Goal: Information Seeking & Learning: Find specific fact

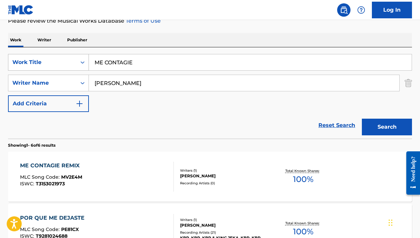
click at [65, 65] on div "Work Title" at bounding box center [42, 62] width 60 height 8
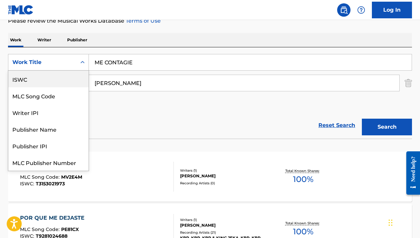
click at [57, 78] on div "ISWC" at bounding box center [48, 79] width 80 height 17
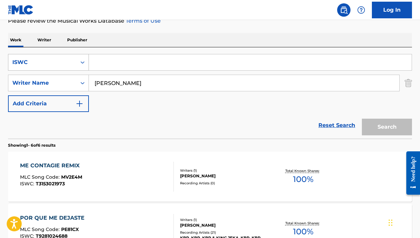
click at [56, 63] on div "ISWC" at bounding box center [42, 62] width 60 height 8
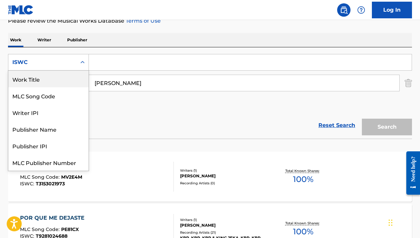
click at [49, 78] on div "Work Title" at bounding box center [48, 79] width 80 height 17
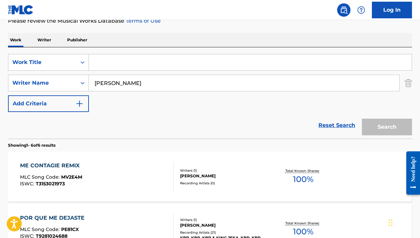
click at [111, 55] on input "Search Form" at bounding box center [250, 62] width 323 height 16
paste input "T23750"
type input "T23750"
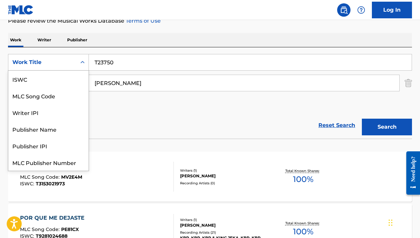
click at [54, 65] on div "Work Title" at bounding box center [42, 62] width 60 height 8
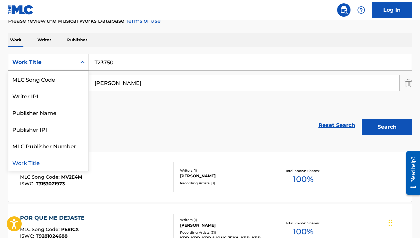
click at [54, 60] on div "Work Title" at bounding box center [42, 62] width 60 height 8
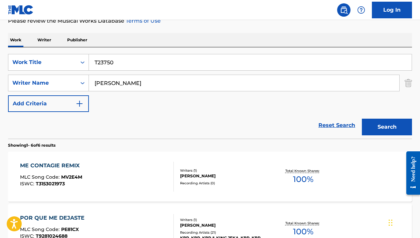
click at [54, 60] on div "Work Title" at bounding box center [42, 62] width 60 height 8
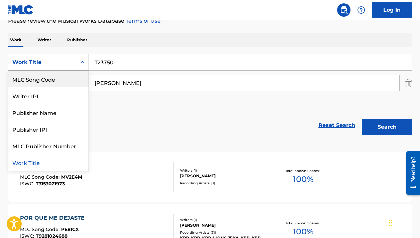
click at [49, 74] on div "MLC Song Code" at bounding box center [48, 79] width 80 height 17
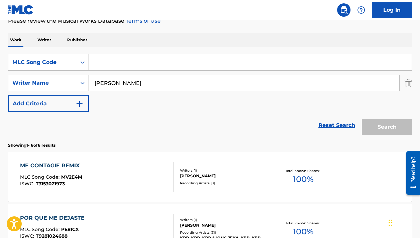
click at [120, 63] on input "Search Form" at bounding box center [250, 62] width 323 height 16
paste input "T23750"
type input "T23750"
click at [118, 80] on input "[PERSON_NAME]" at bounding box center [244, 83] width 310 height 16
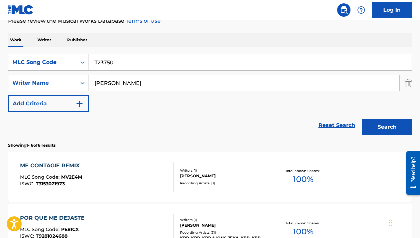
click at [118, 80] on input "[PERSON_NAME]" at bounding box center [244, 83] width 310 height 16
click at [387, 127] on button "Search" at bounding box center [387, 127] width 50 height 17
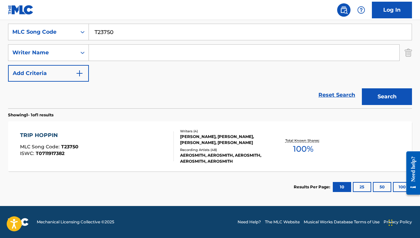
scroll to position [125, 0]
click at [146, 143] on div "TRIP HOPPIN MLC Song Code : T23750 ISWC : T0711917382" at bounding box center [96, 147] width 153 height 30
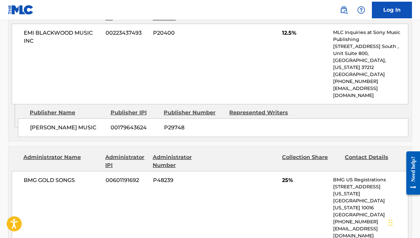
scroll to position [831, 0]
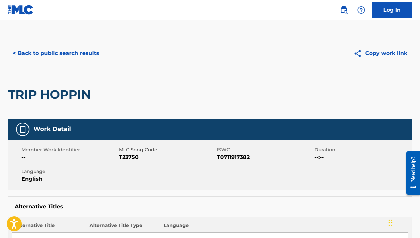
click at [63, 56] on button "< Back to public search results" at bounding box center [56, 53] width 96 height 17
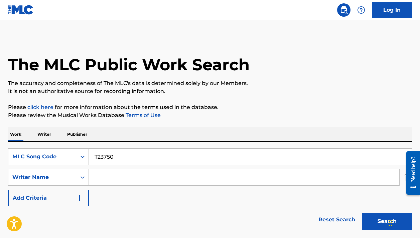
scroll to position [87, 0]
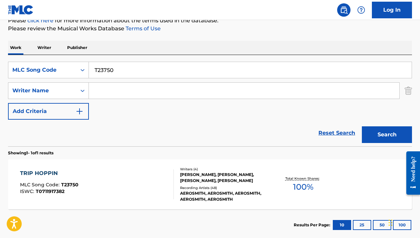
click at [111, 69] on input "T23750" at bounding box center [250, 70] width 323 height 16
click at [76, 70] on div "MLC Song Code" at bounding box center [42, 70] width 68 height 13
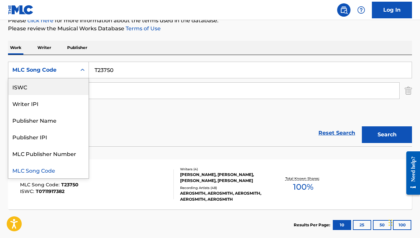
scroll to position [0, 0]
click at [65, 88] on div "Work Title" at bounding box center [48, 86] width 80 height 17
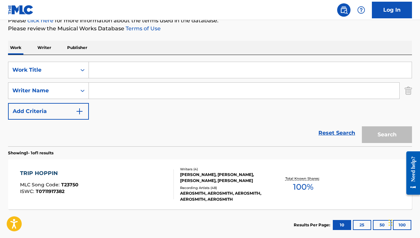
click at [111, 69] on input "Search Form" at bounding box center [250, 70] width 323 height 16
paste input "[PERSON_NAME]"
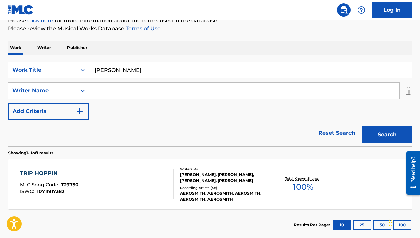
type input "[PERSON_NAME]"
click at [170, 89] on input "Search Form" at bounding box center [244, 91] width 310 height 16
paste input "[PERSON_NAME]"
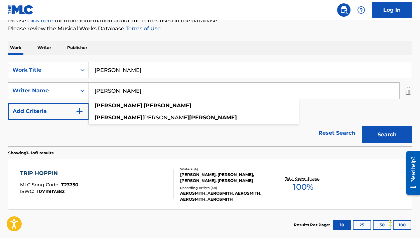
type input "[PERSON_NAME]"
click at [158, 73] on input "[PERSON_NAME]" at bounding box center [250, 70] width 323 height 16
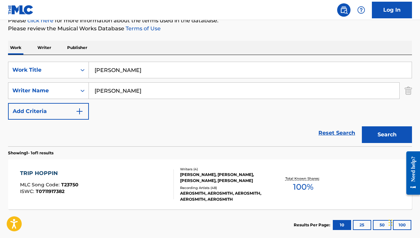
click at [158, 73] on input "[PERSON_NAME]" at bounding box center [250, 70] width 323 height 16
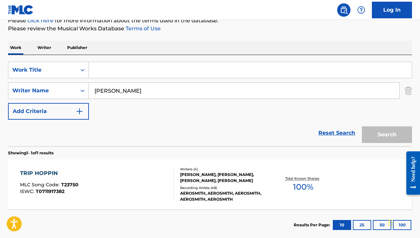
paste input "Ar Lan Y Mor Mae - Chillout Mix"
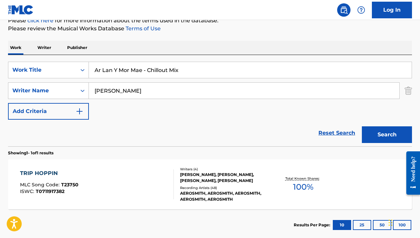
drag, startPoint x: 188, startPoint y: 72, endPoint x: 142, endPoint y: 71, distance: 45.8
click at [142, 71] on input "Ar Lan Y Mor Mae - Chillout Mix" at bounding box center [250, 70] width 323 height 16
type input "Ar Lan Y [PERSON_NAME]"
click at [387, 135] on button "Search" at bounding box center [387, 135] width 50 height 17
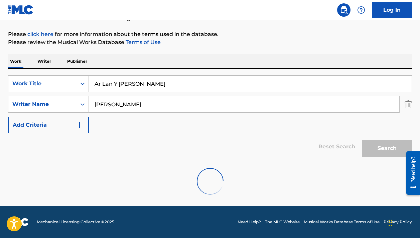
scroll to position [73, 0]
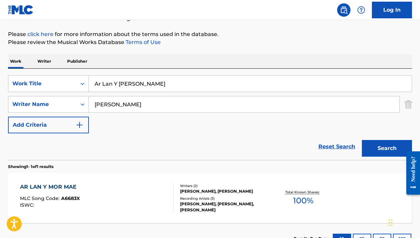
click at [136, 198] on div "AR LAN Y MOR MAE MLC Song Code : A6683X ISWC :" at bounding box center [96, 198] width 153 height 30
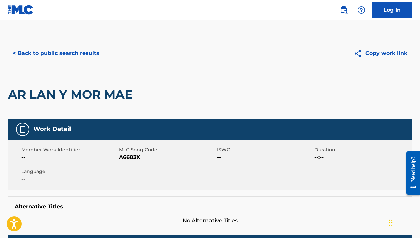
scroll to position [87, 0]
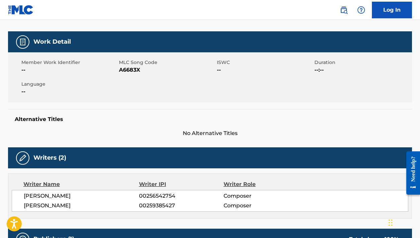
click at [131, 69] on span "A6683X" at bounding box center [167, 70] width 96 height 8
copy span "A6683X"
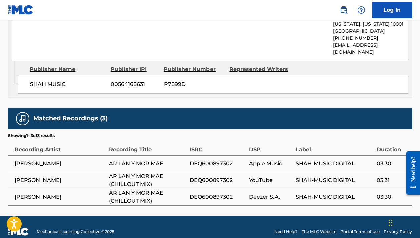
scroll to position [366, 0]
